Goal: Check status: Check status

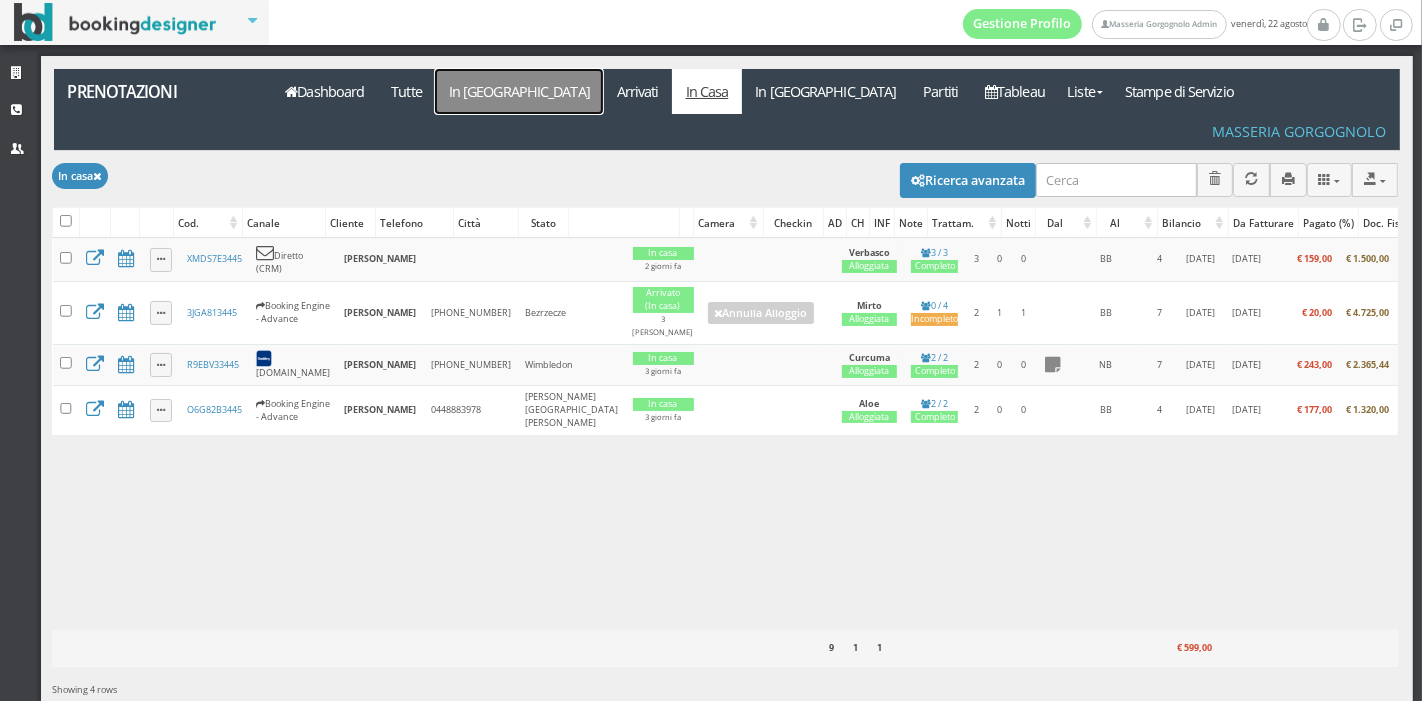
click at [465, 101] on link "In [GEOGRAPHIC_DATA]" at bounding box center [519, 91] width 168 height 45
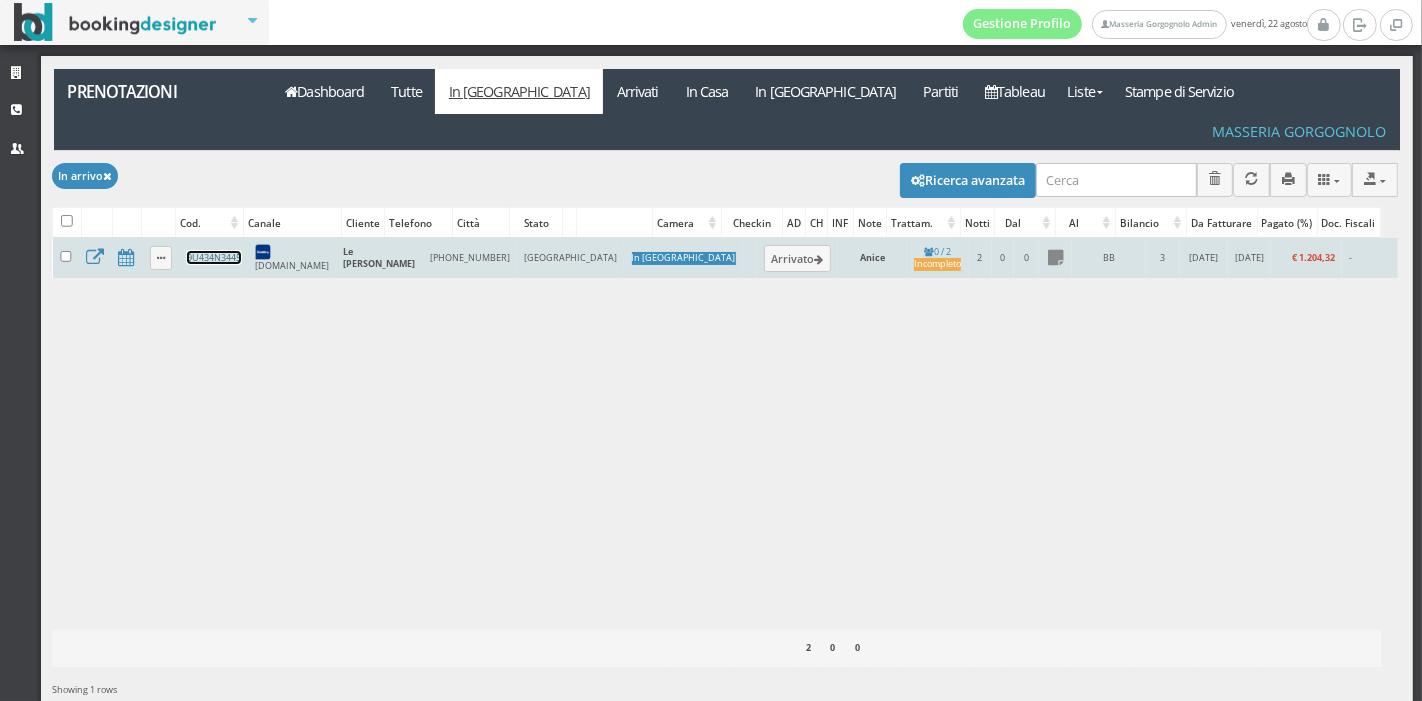
click at [220, 251] on link "9U434N3445" at bounding box center [214, 257] width 54 height 13
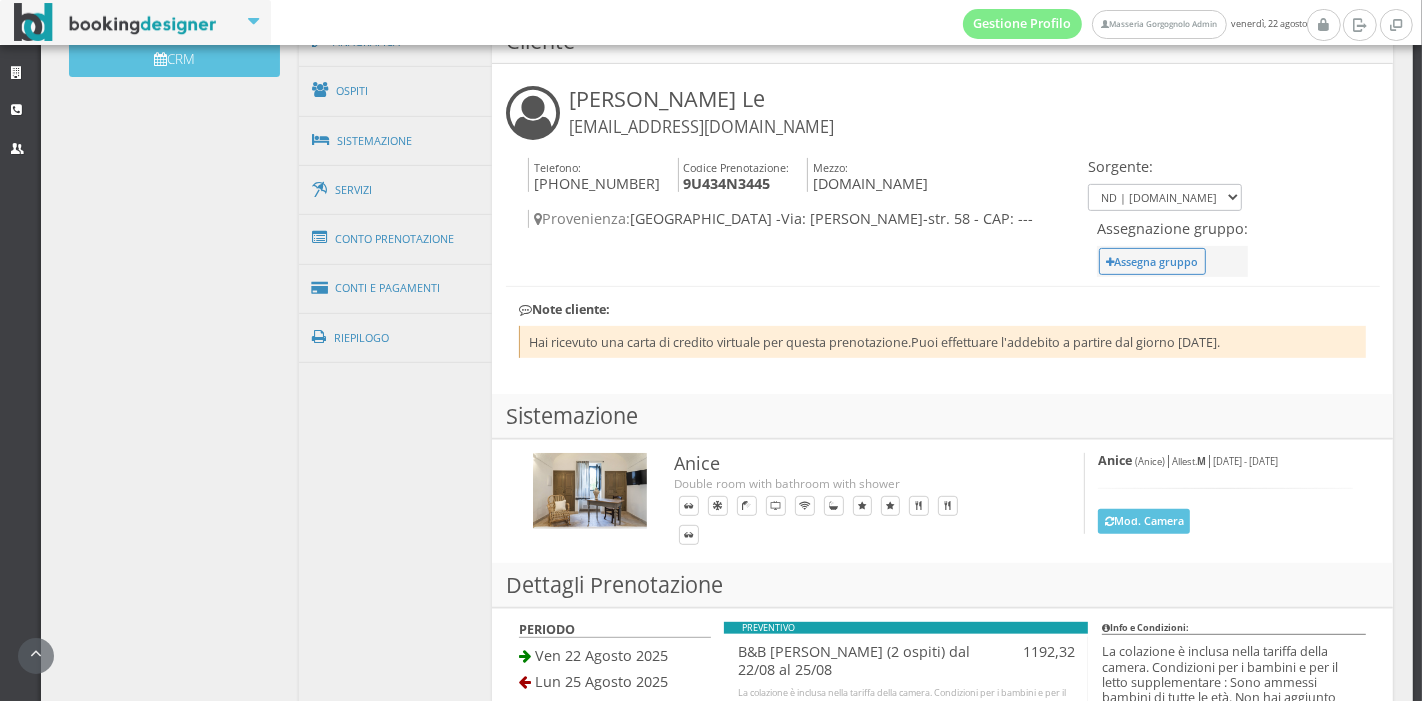
scroll to position [714, 0]
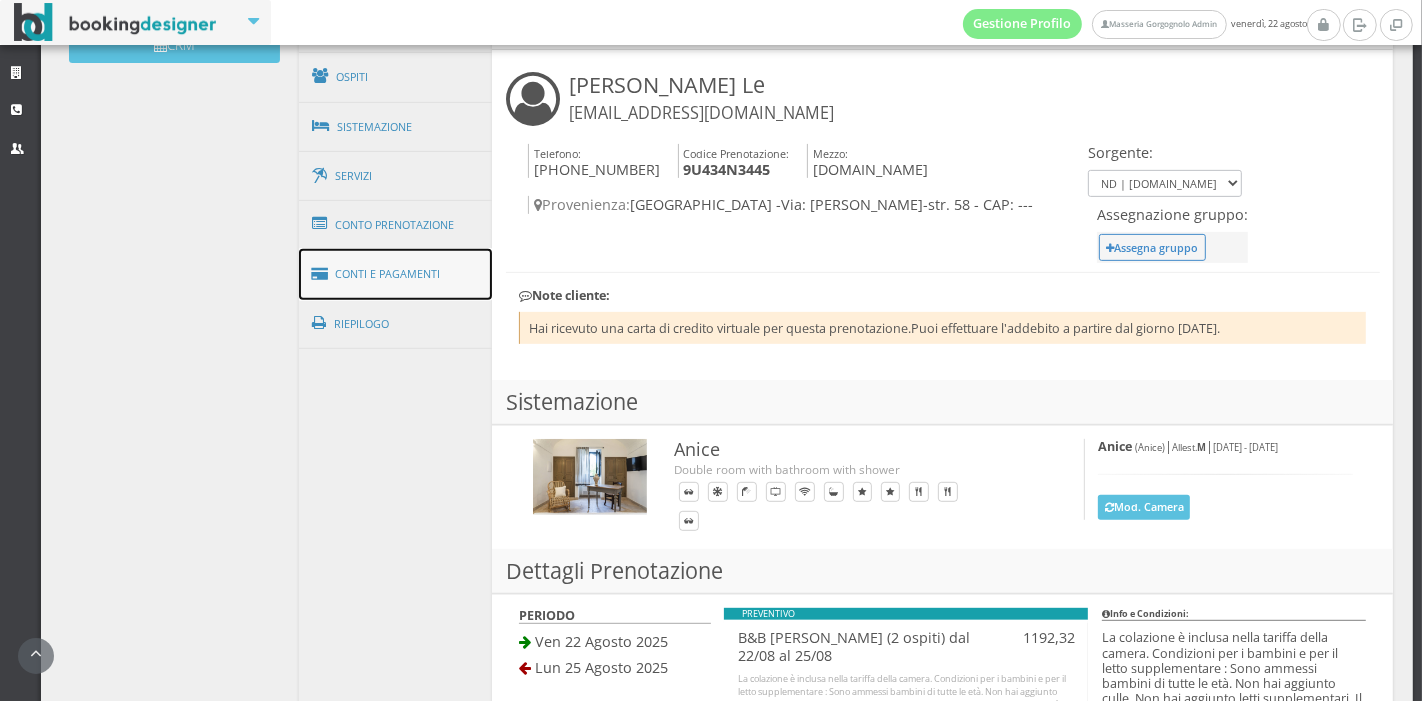
click at [431, 262] on link "Conti e Pagamenti" at bounding box center [396, 274] width 194 height 51
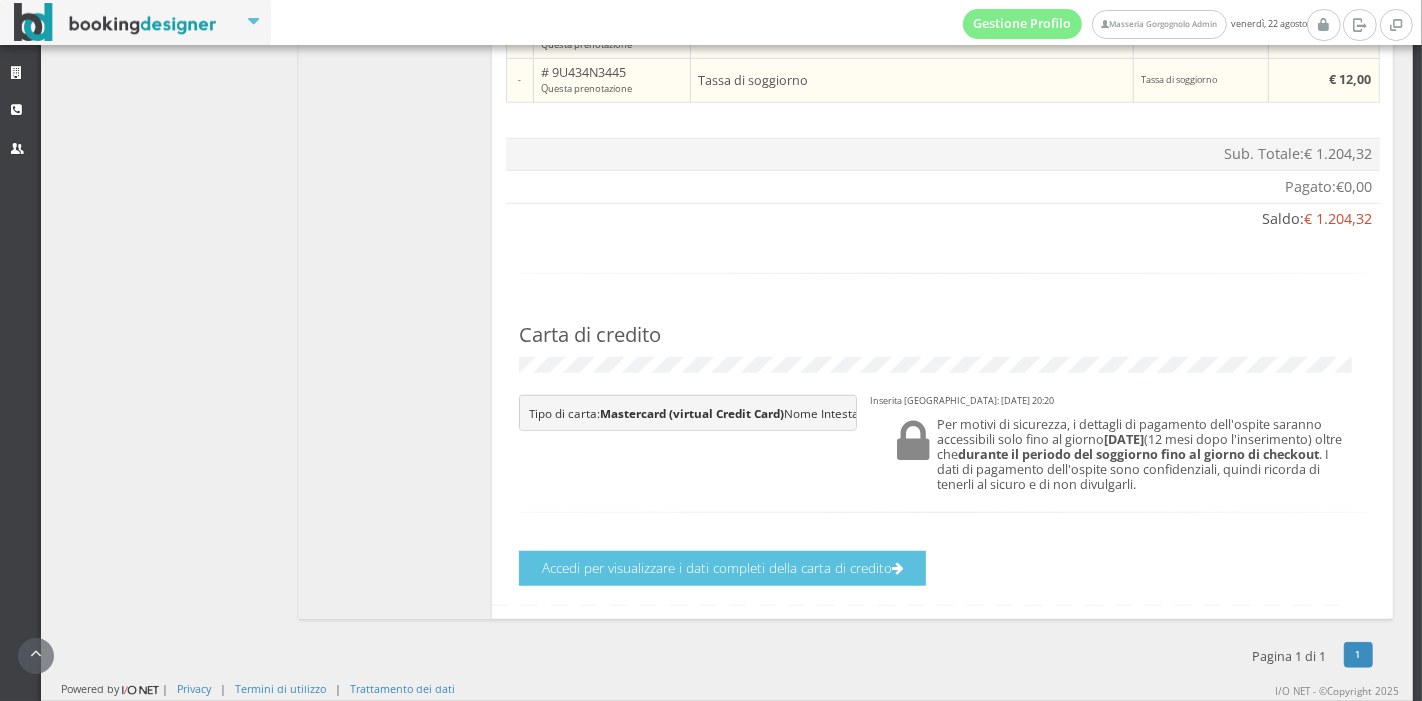
scroll to position [1321, 0]
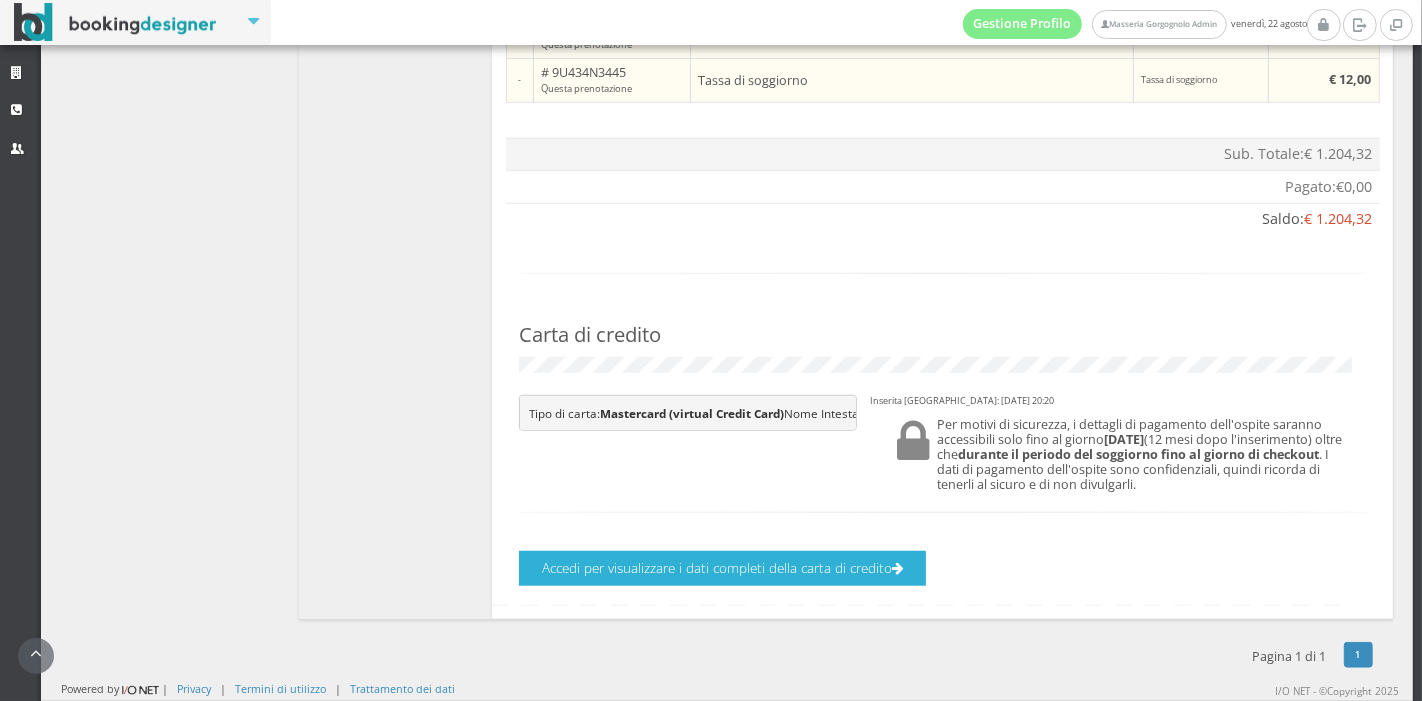
click at [839, 572] on button "Accedi per visualizzare i dati completi della carta di credito" at bounding box center [722, 568] width 407 height 35
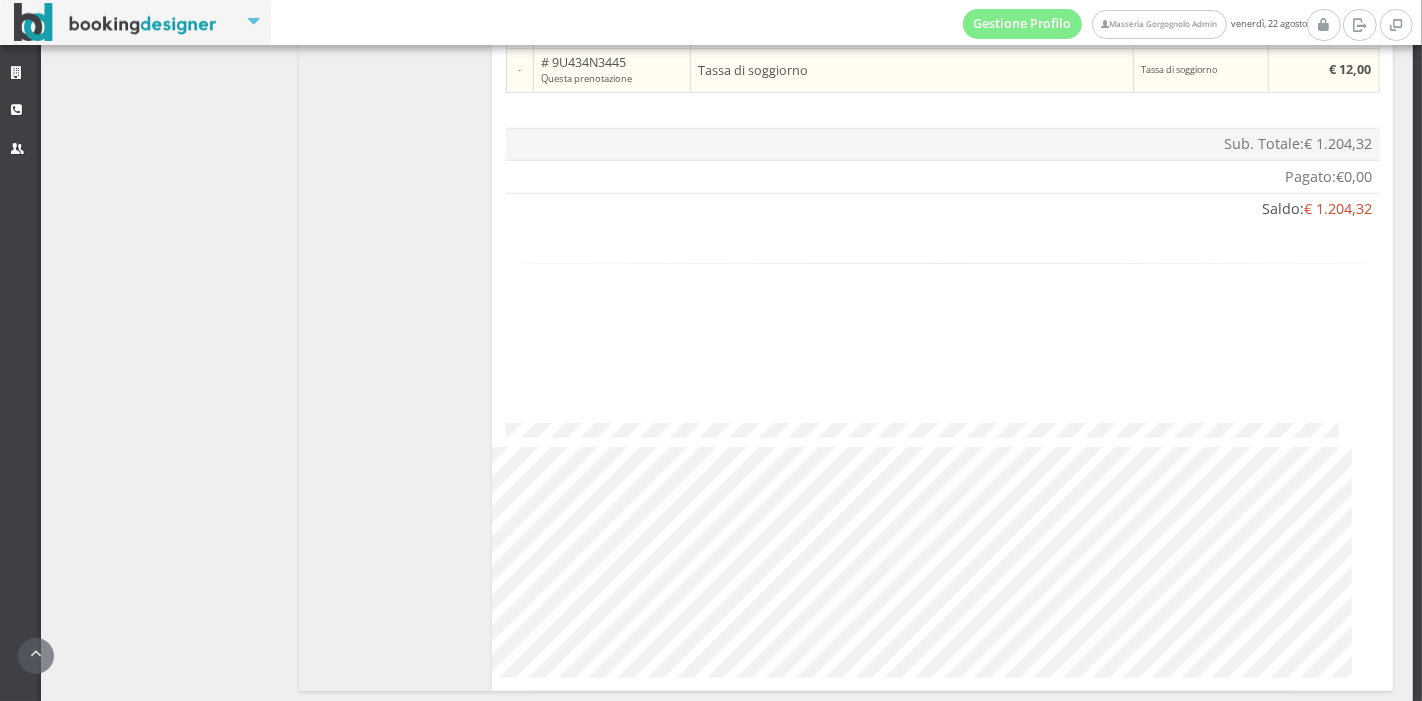
scroll to position [1263, 0]
